Goal: Check status: Check status

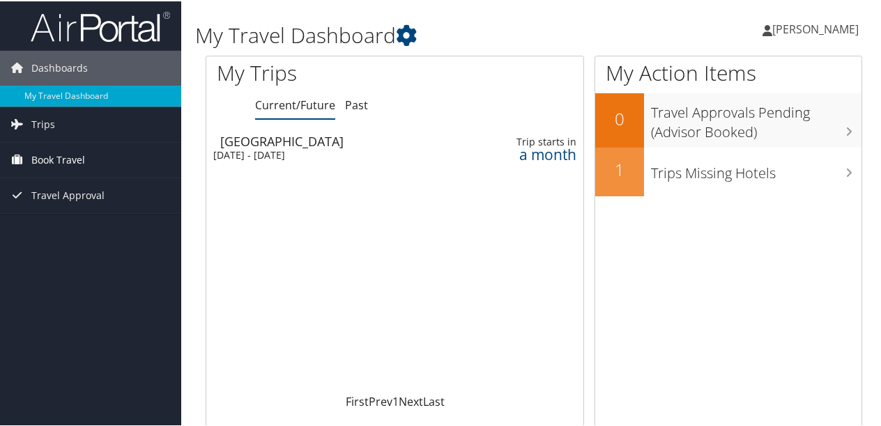
click at [86, 162] on link "Book Travel" at bounding box center [90, 158] width 181 height 35
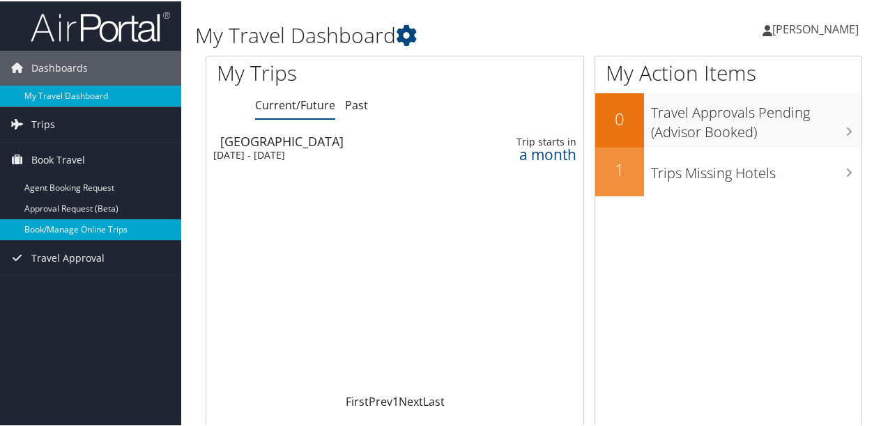
click at [74, 229] on link "Book/Manage Online Trips" at bounding box center [90, 228] width 181 height 21
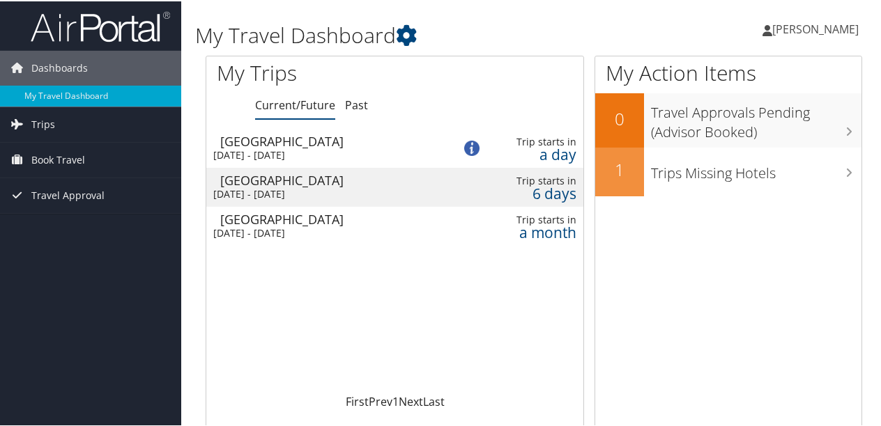
click at [322, 145] on div "[GEOGRAPHIC_DATA]" at bounding box center [329, 140] width 219 height 13
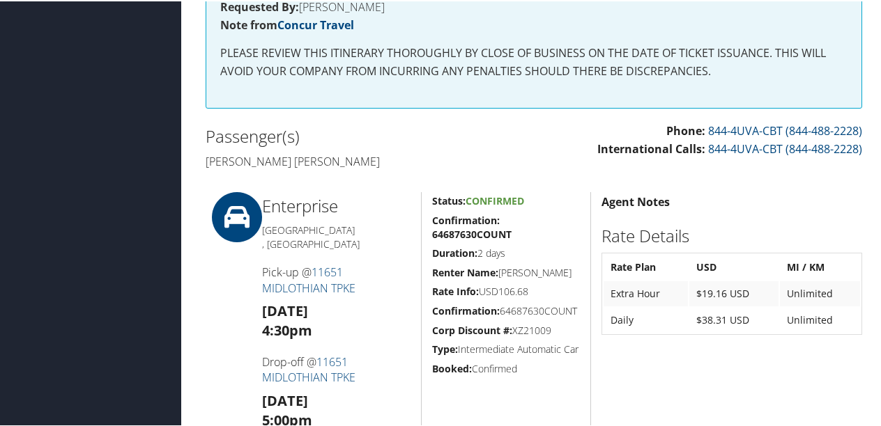
scroll to position [241, 0]
